Goal: Check status

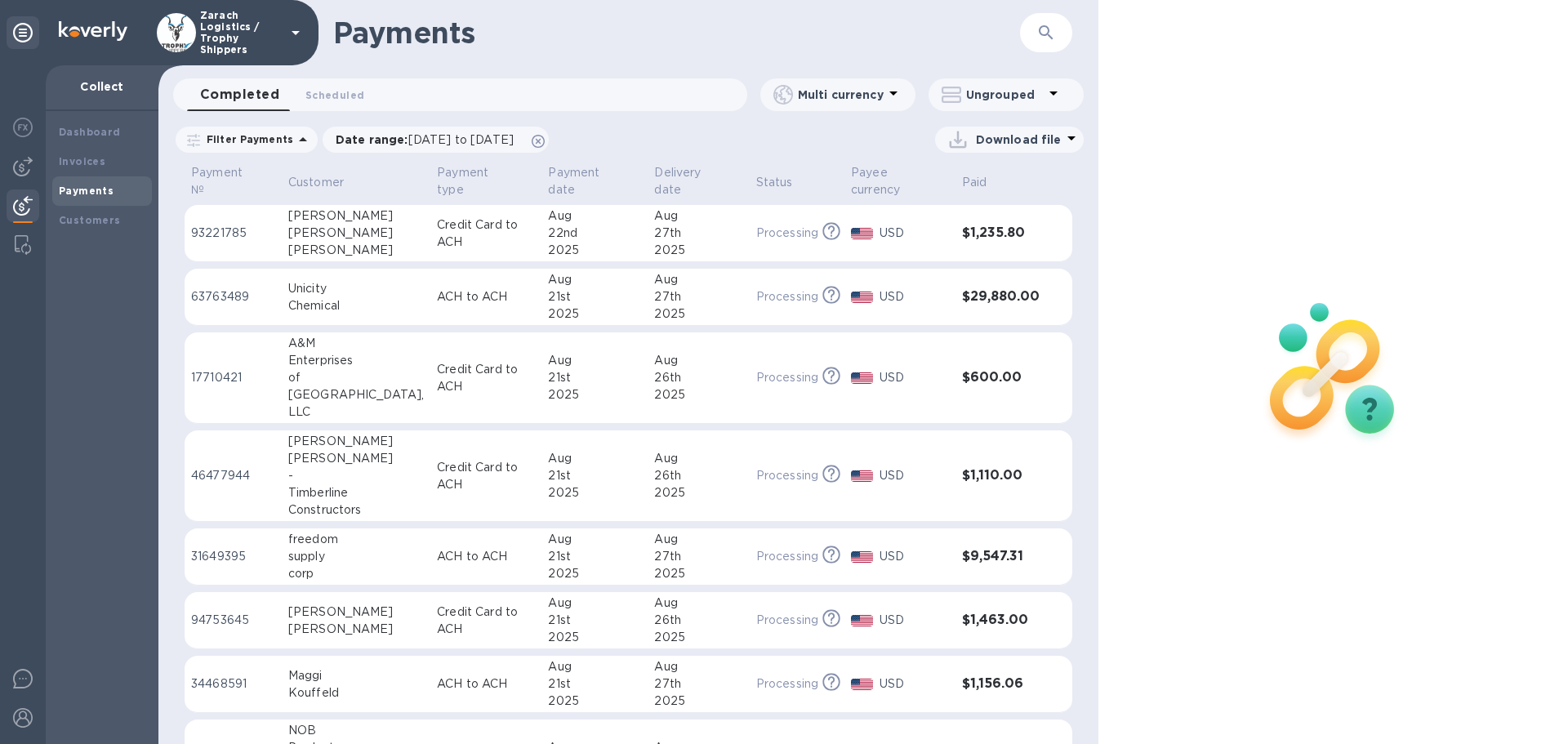
click at [206, 369] on p "17710421" at bounding box center [233, 378] width 84 height 17
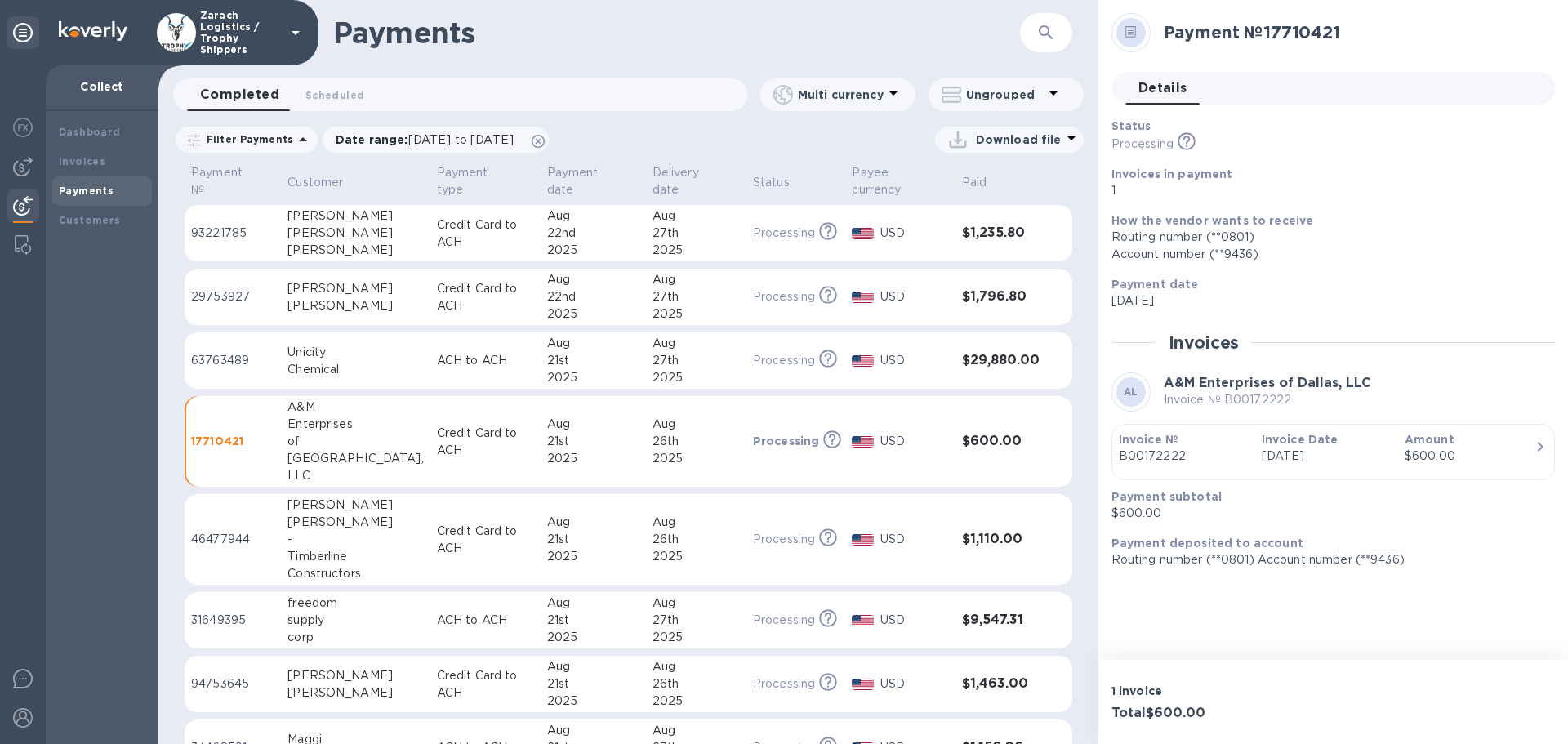
click at [220, 225] on p "93221785" at bounding box center [232, 234] width 83 height 17
click at [222, 288] on p "29753927" at bounding box center [232, 297] width 83 height 17
